Goal: Task Accomplishment & Management: Manage account settings

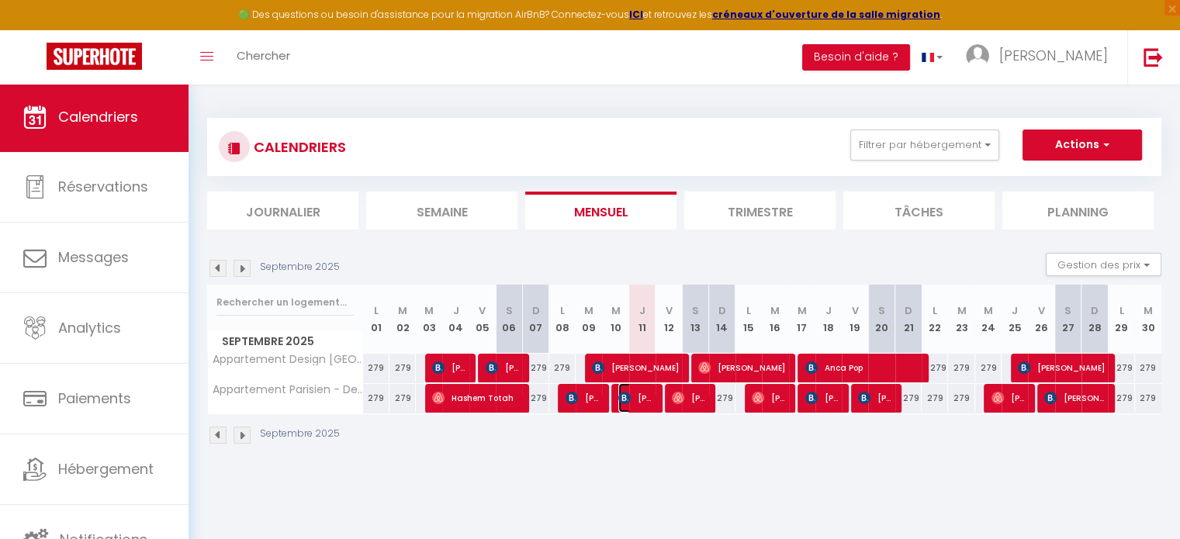
click at [648, 409] on span "[PERSON_NAME]" at bounding box center [635, 397] width 35 height 29
select select "OK"
select select "KO"
select select "0"
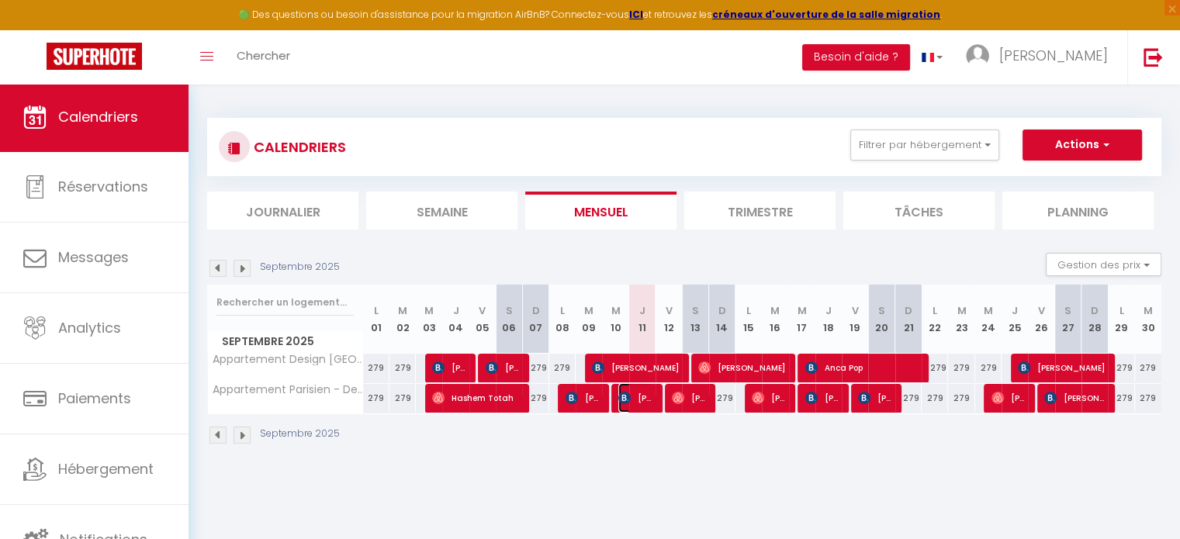
select select "1"
select select
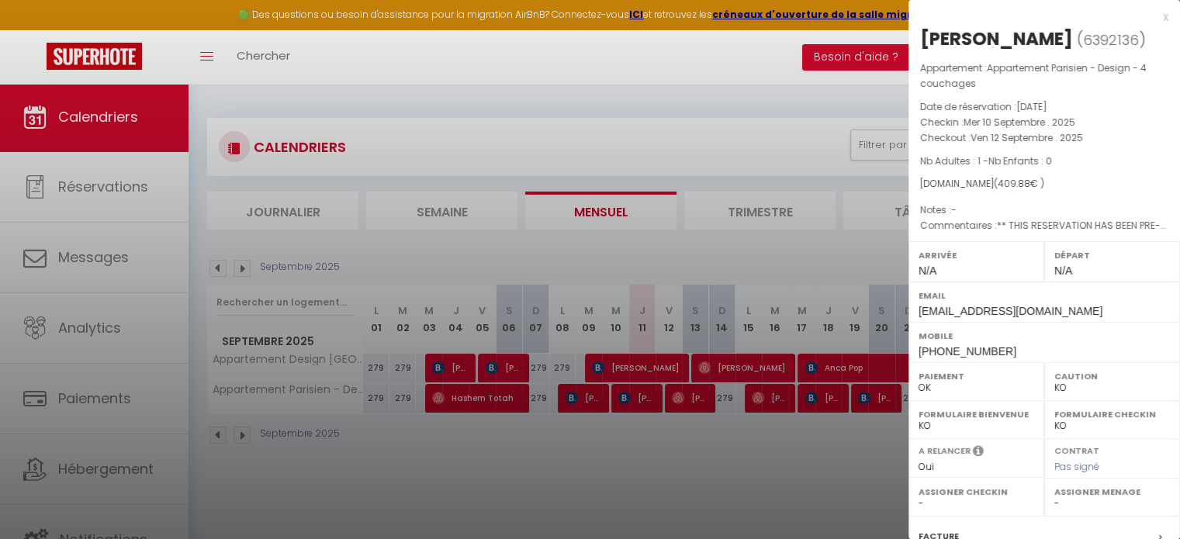
click at [682, 405] on div at bounding box center [590, 269] width 1180 height 539
